Goal: Check status: Check status

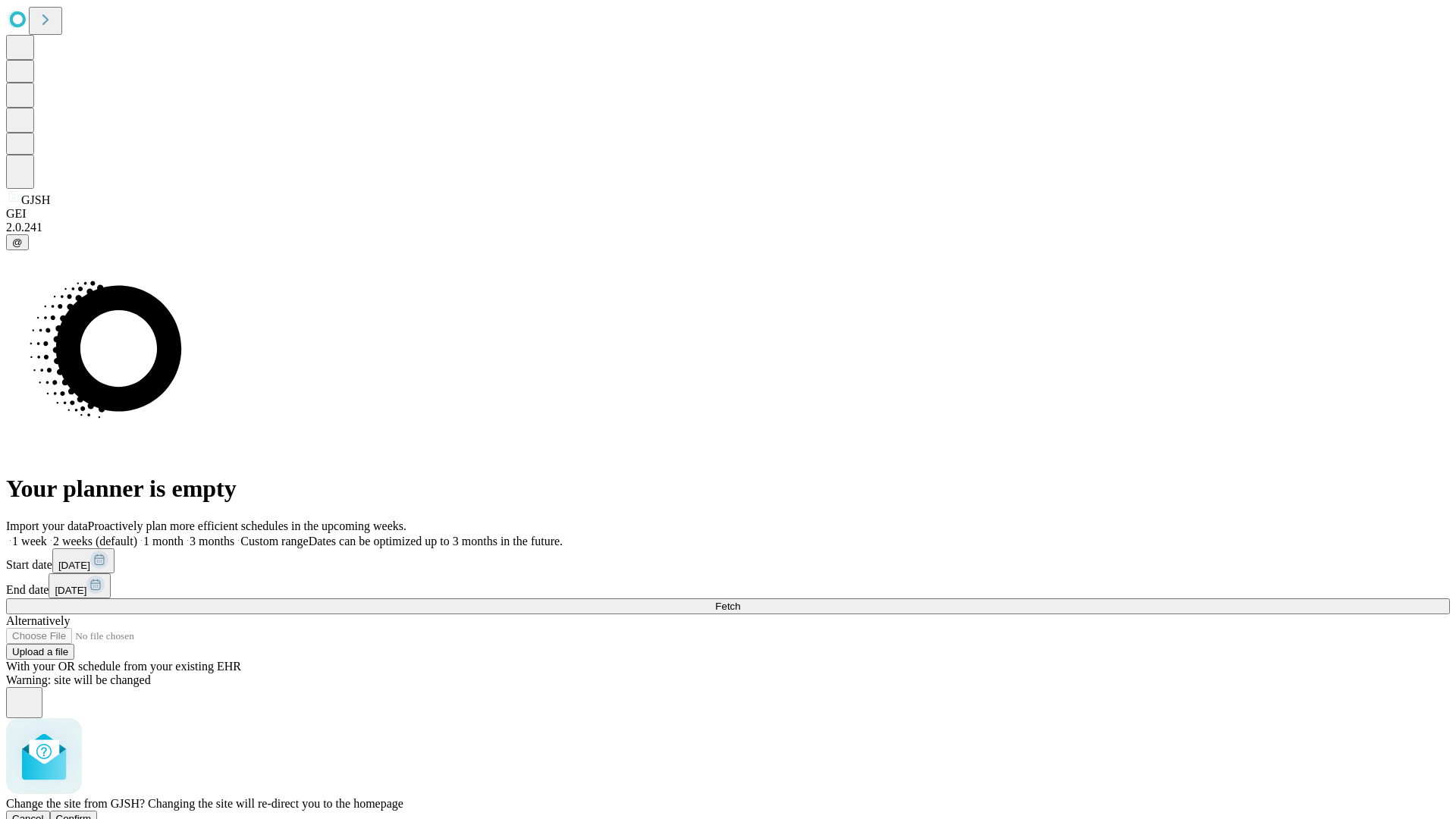
click at [92, 813] on span "Confirm" at bounding box center [74, 819] width 36 height 11
click at [137, 535] on label "2 weeks (default)" at bounding box center [92, 541] width 91 height 13
click at [740, 601] on span "Fetch" at bounding box center [728, 606] width 25 height 11
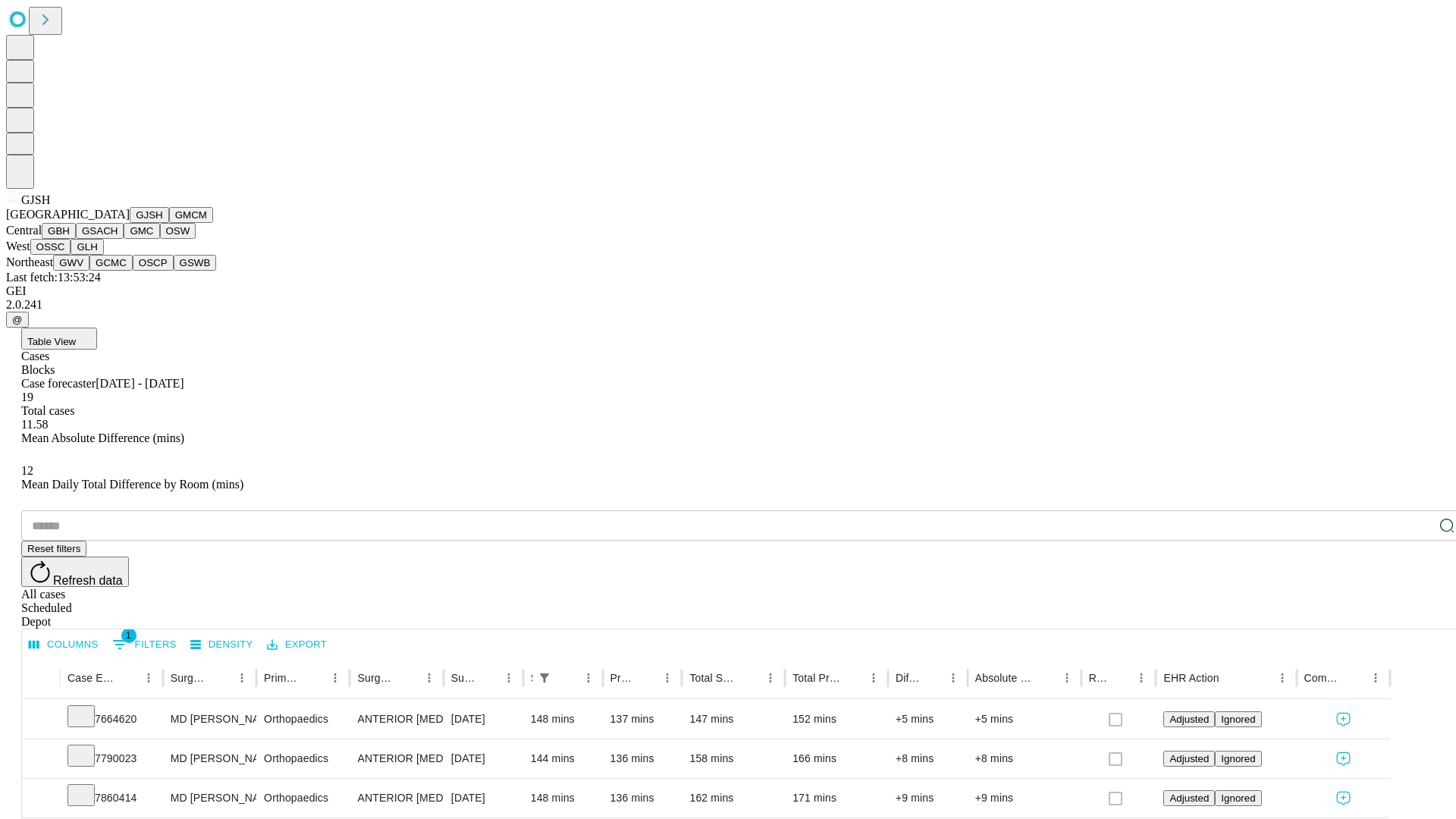
click at [169, 223] on button "GMCM" at bounding box center [191, 215] width 44 height 16
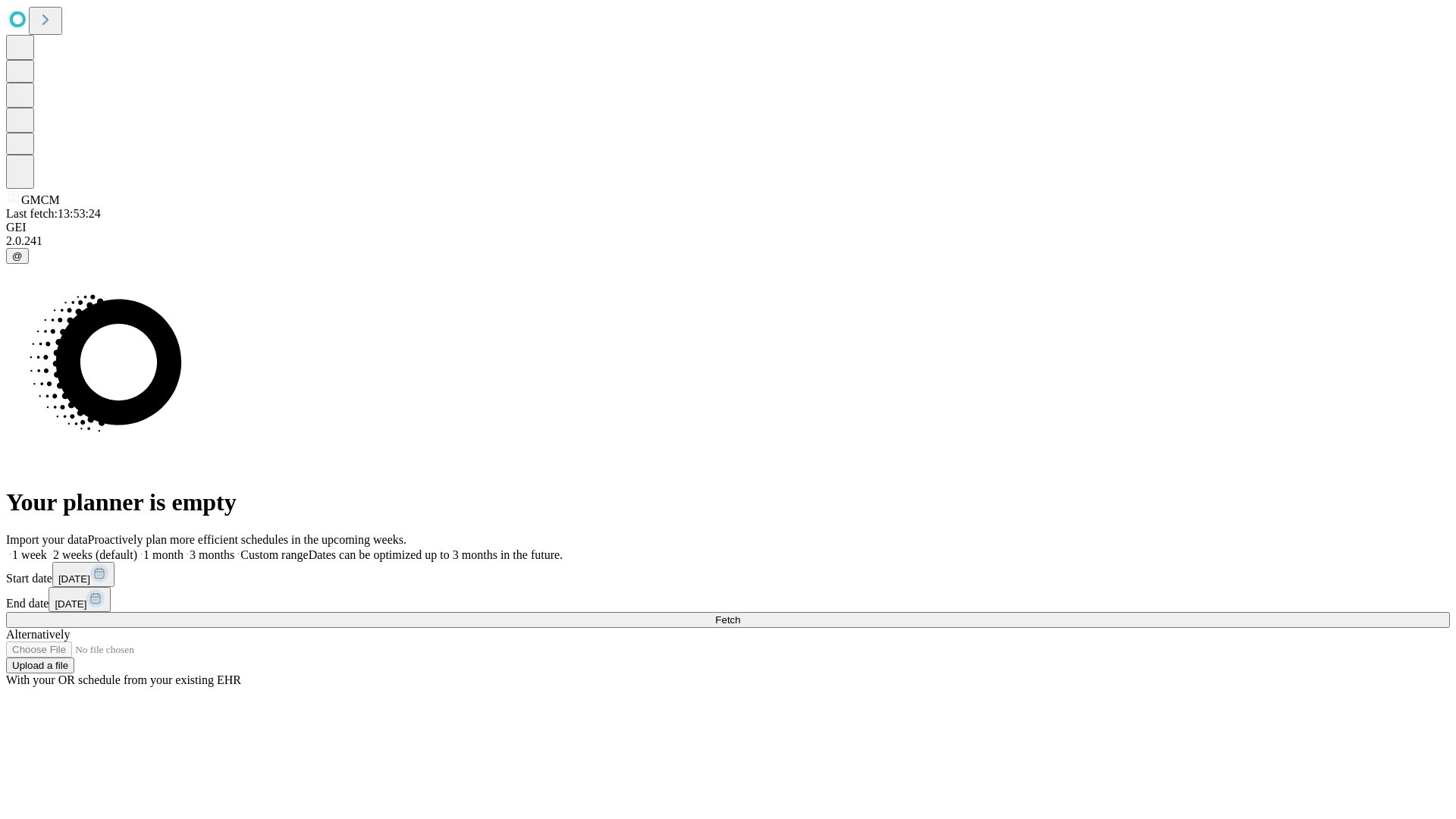
click at [137, 548] on label "2 weeks (default)" at bounding box center [92, 554] width 91 height 13
click at [740, 614] on span "Fetch" at bounding box center [728, 620] width 25 height 11
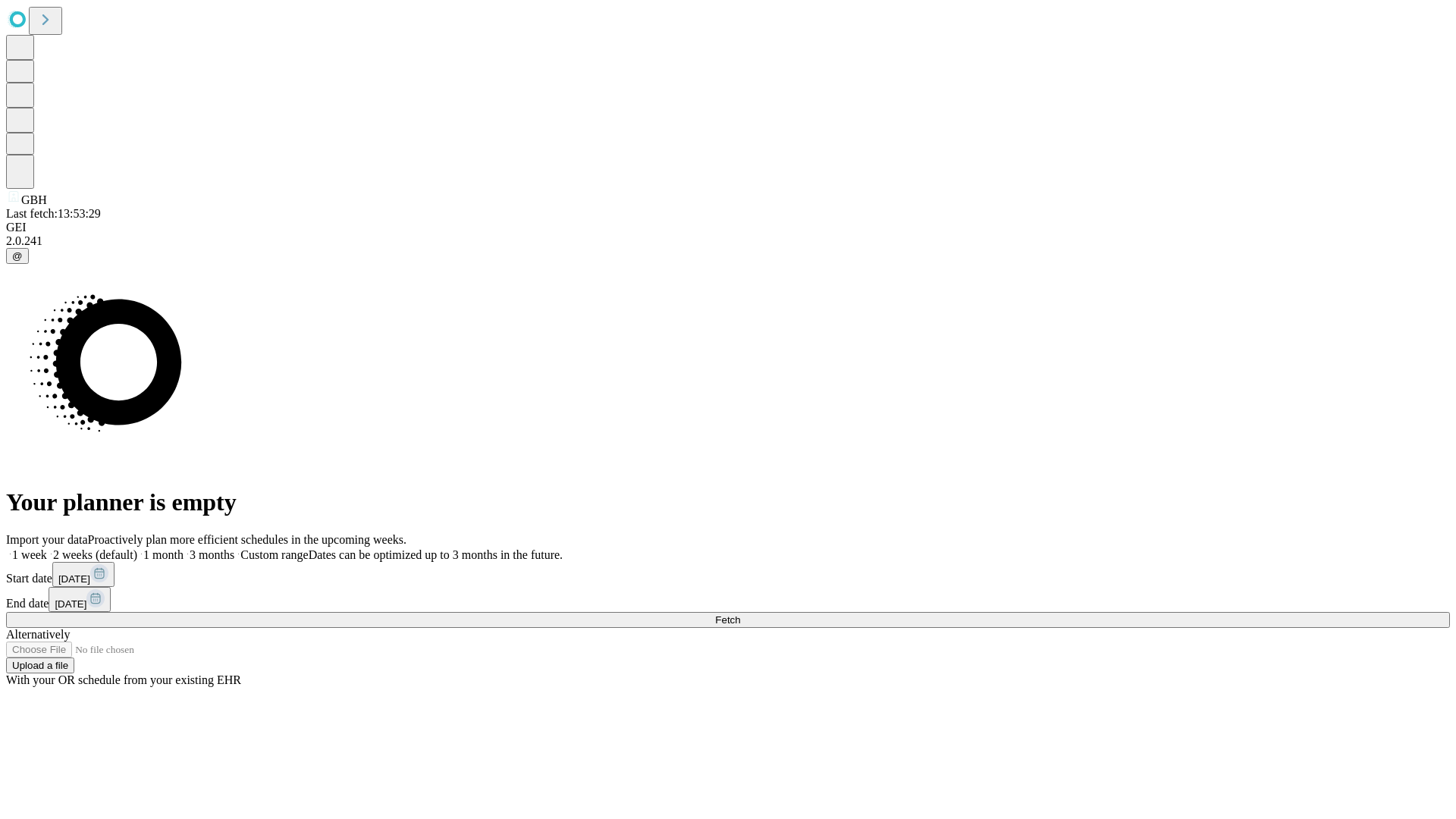
click at [137, 548] on label "2 weeks (default)" at bounding box center [92, 554] width 91 height 13
click at [740, 614] on span "Fetch" at bounding box center [728, 620] width 25 height 11
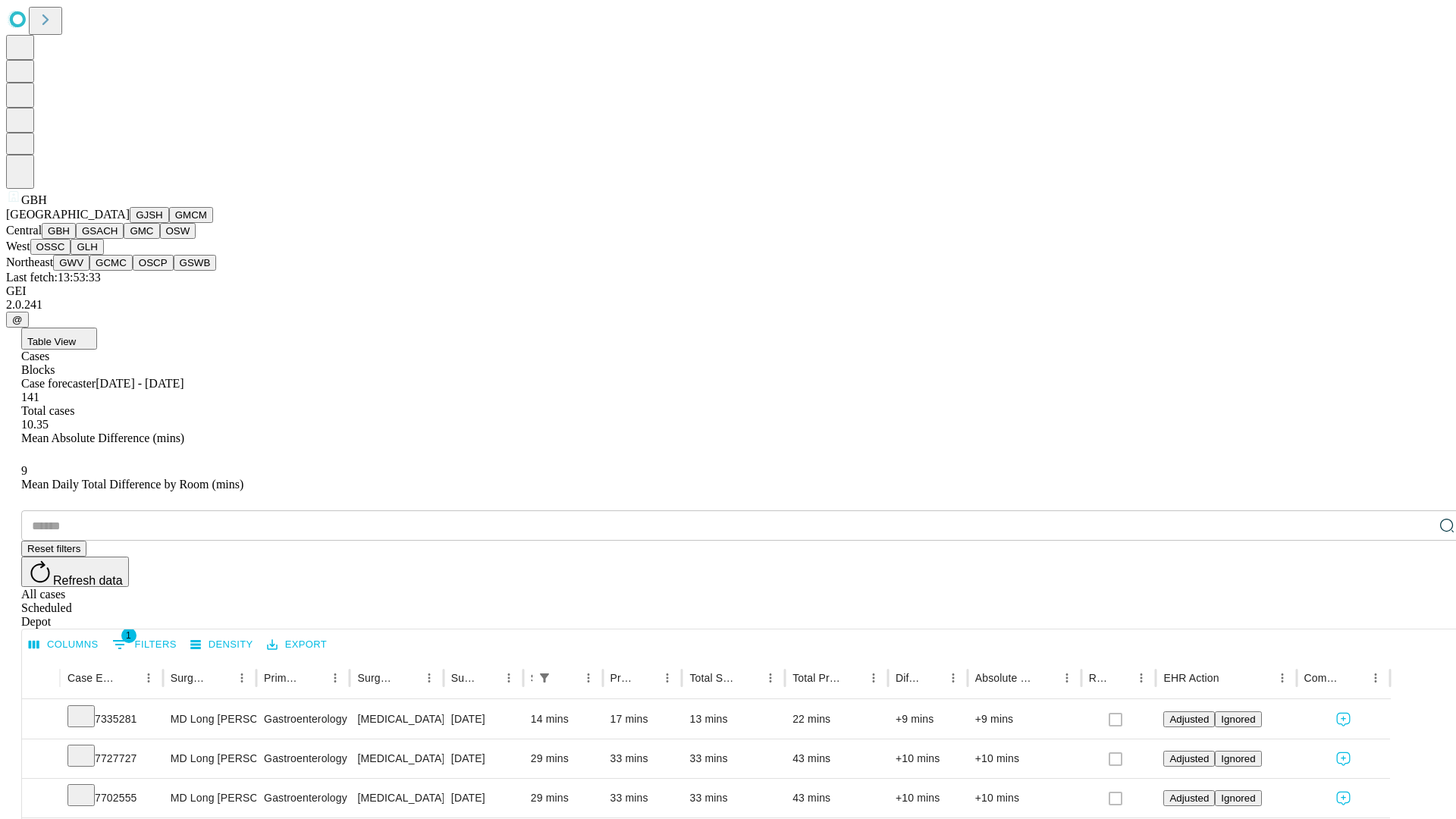
click at [118, 239] on button "GSACH" at bounding box center [99, 231] width 48 height 16
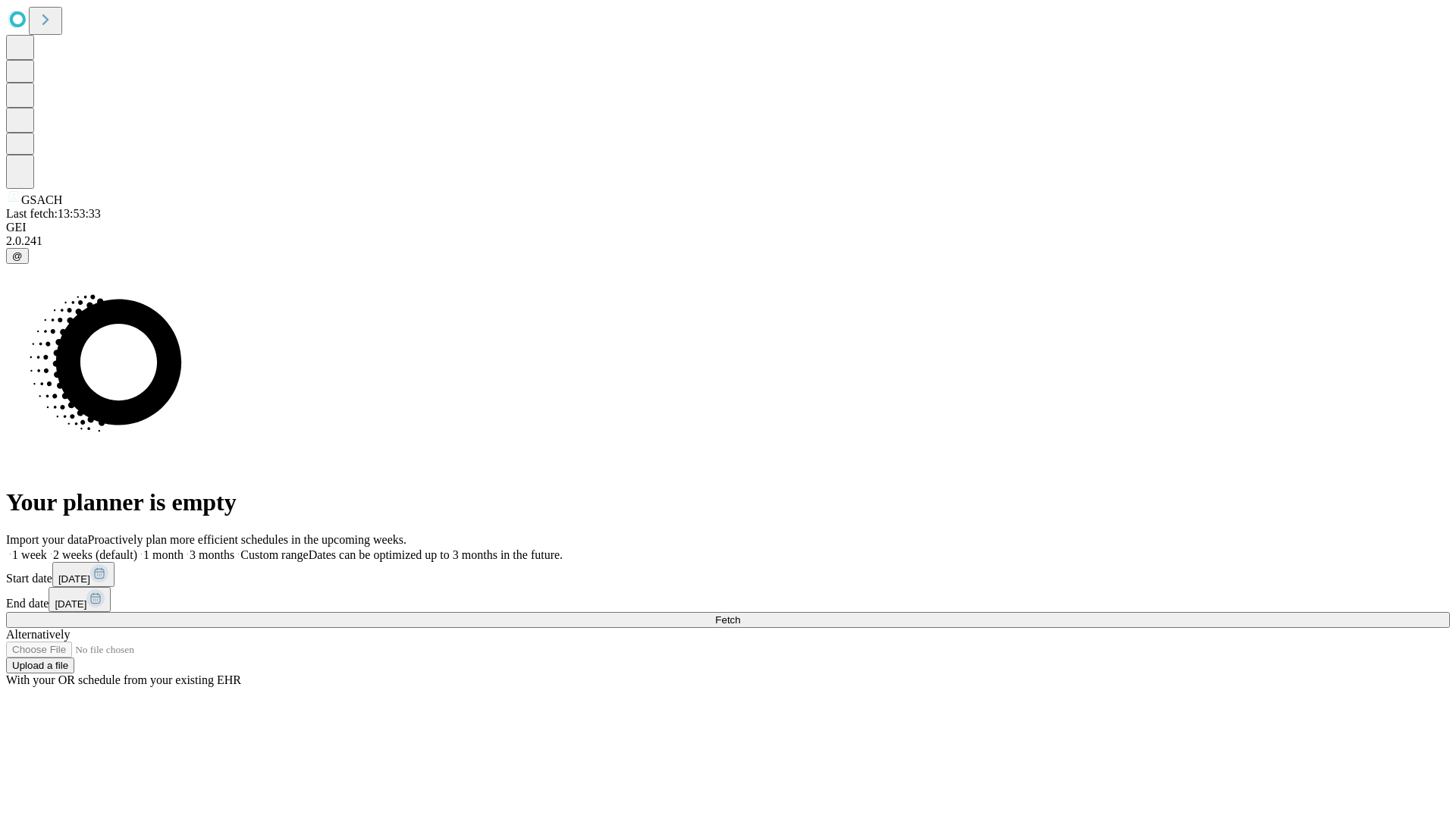
click at [137, 548] on label "2 weeks (default)" at bounding box center [92, 554] width 91 height 13
click at [740, 614] on span "Fetch" at bounding box center [728, 620] width 25 height 11
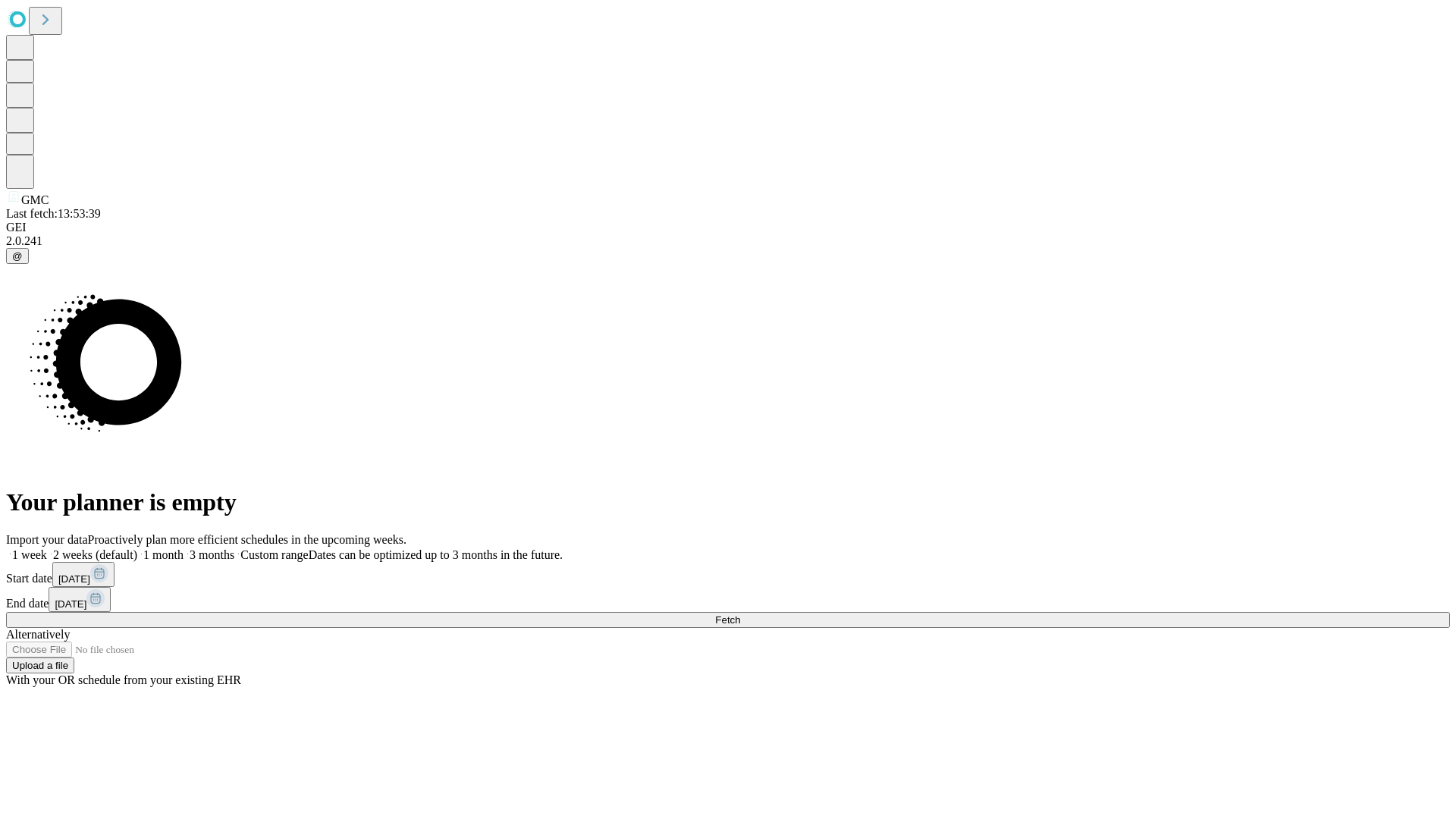
click at [137, 548] on label "2 weeks (default)" at bounding box center [92, 554] width 91 height 13
click at [740, 614] on span "Fetch" at bounding box center [728, 620] width 25 height 11
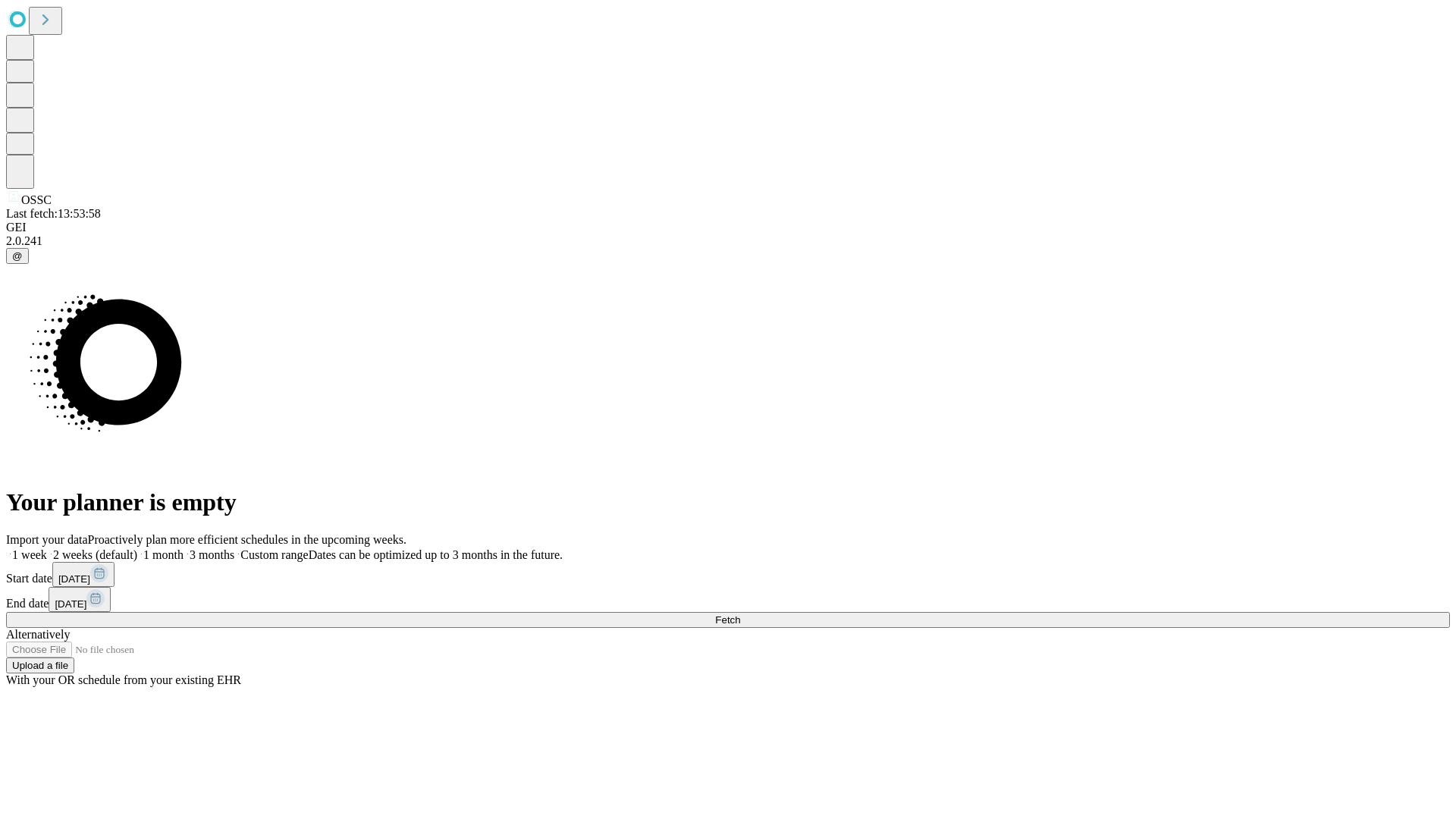
click at [137, 548] on label "2 weeks (default)" at bounding box center [92, 554] width 91 height 13
click at [740, 614] on span "Fetch" at bounding box center [728, 620] width 25 height 11
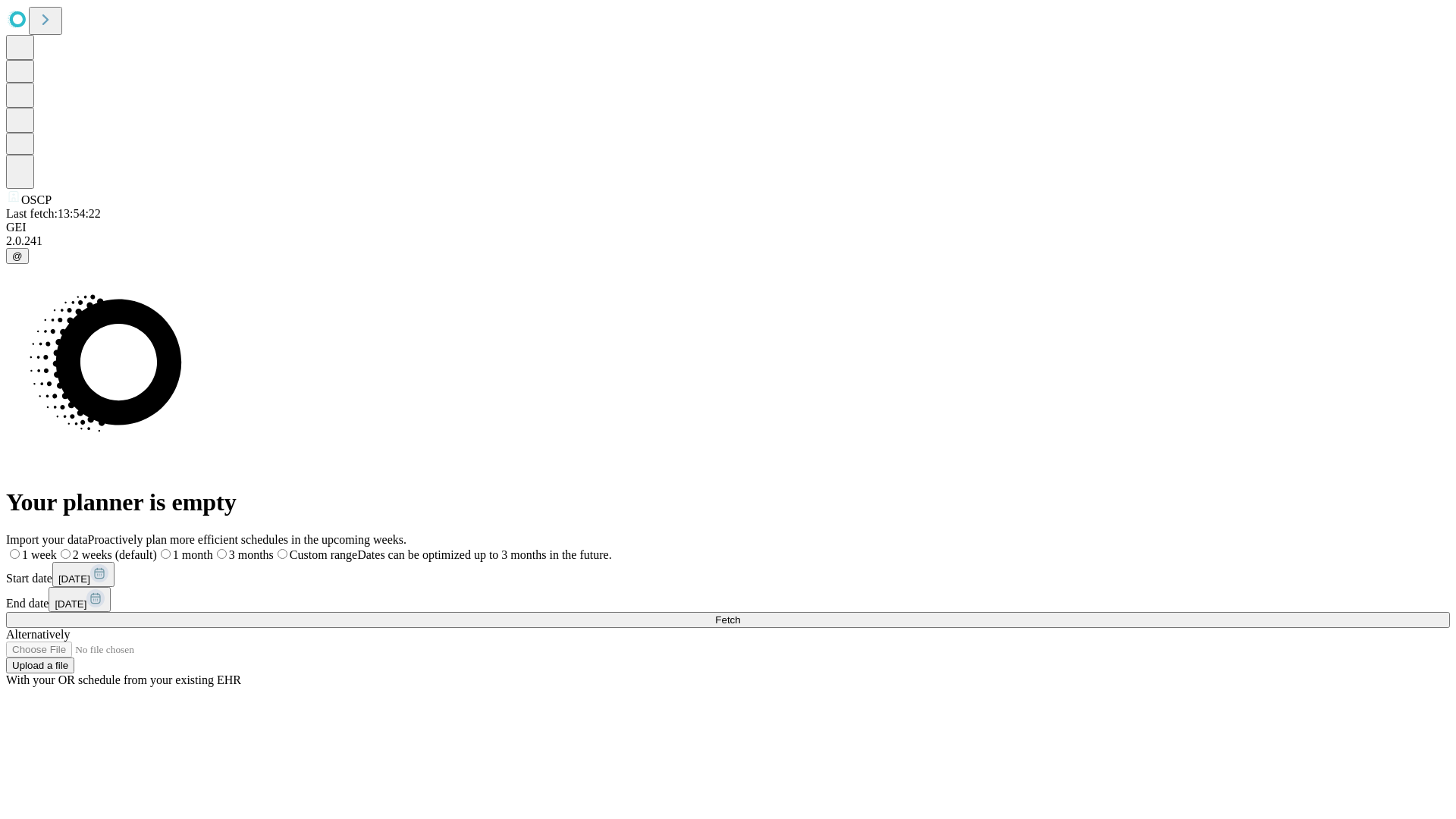
click at [157, 548] on label "2 weeks (default)" at bounding box center [107, 554] width 100 height 13
click at [740, 614] on span "Fetch" at bounding box center [728, 620] width 25 height 11
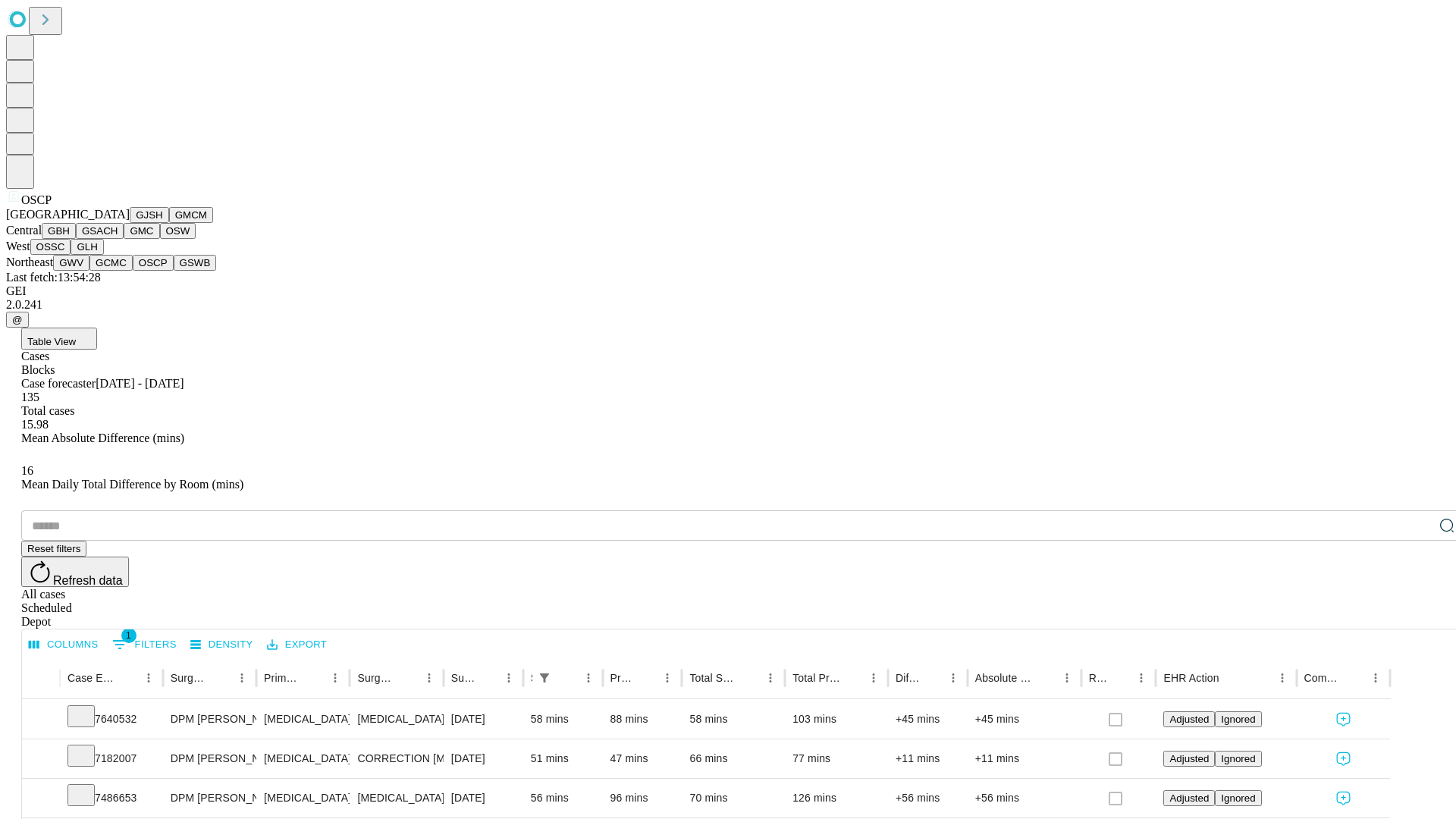
click at [174, 271] on button "GSWB" at bounding box center [195, 263] width 43 height 16
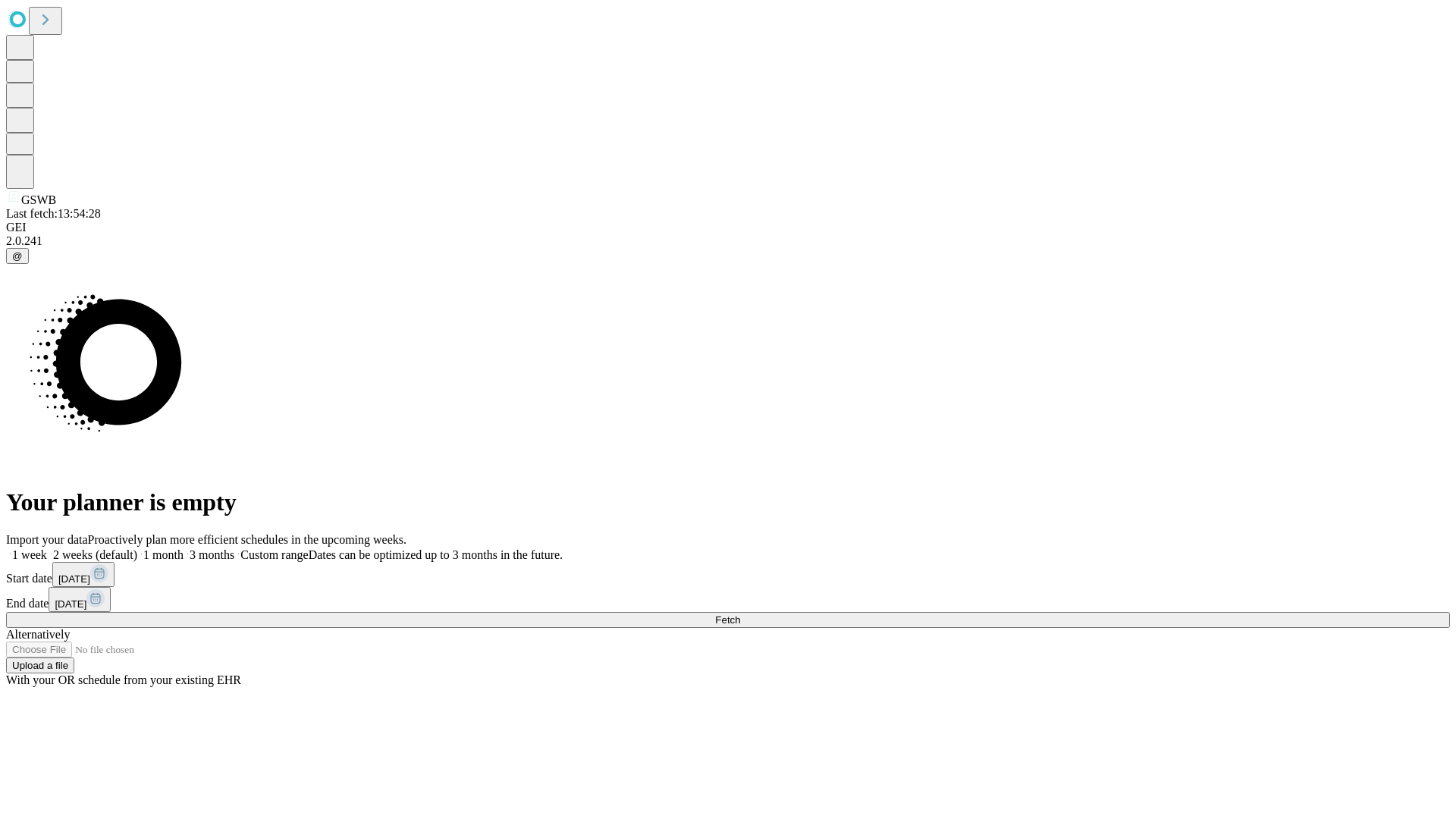
click at [740, 614] on span "Fetch" at bounding box center [728, 620] width 25 height 11
